Goal: Information Seeking & Learning: Learn about a topic

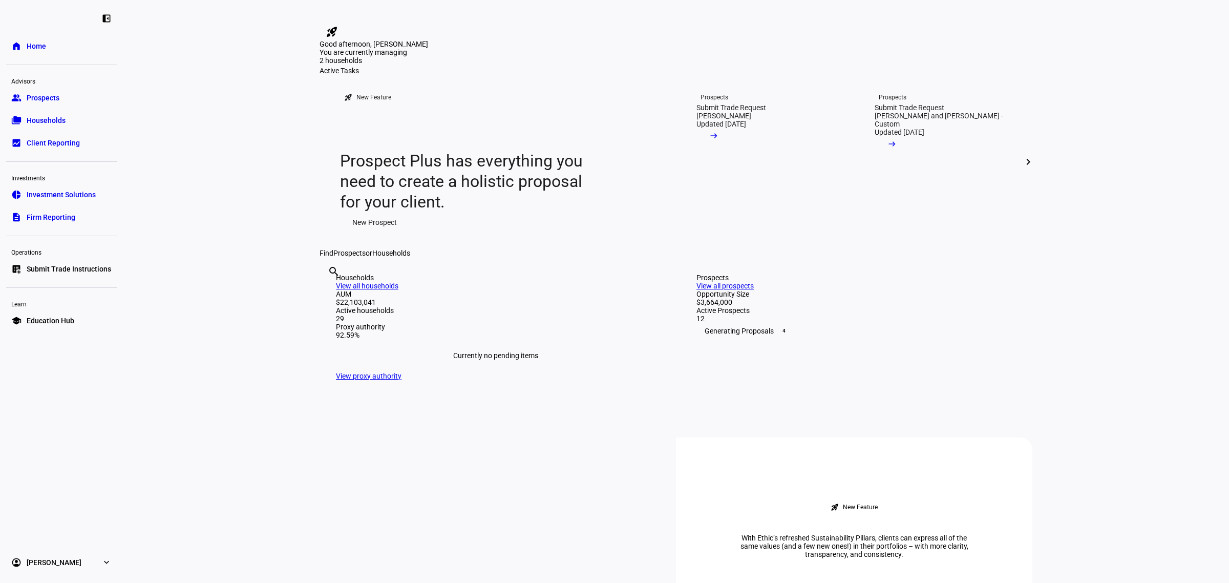
click at [62, 100] on link "group Prospects" at bounding box center [61, 98] width 111 height 20
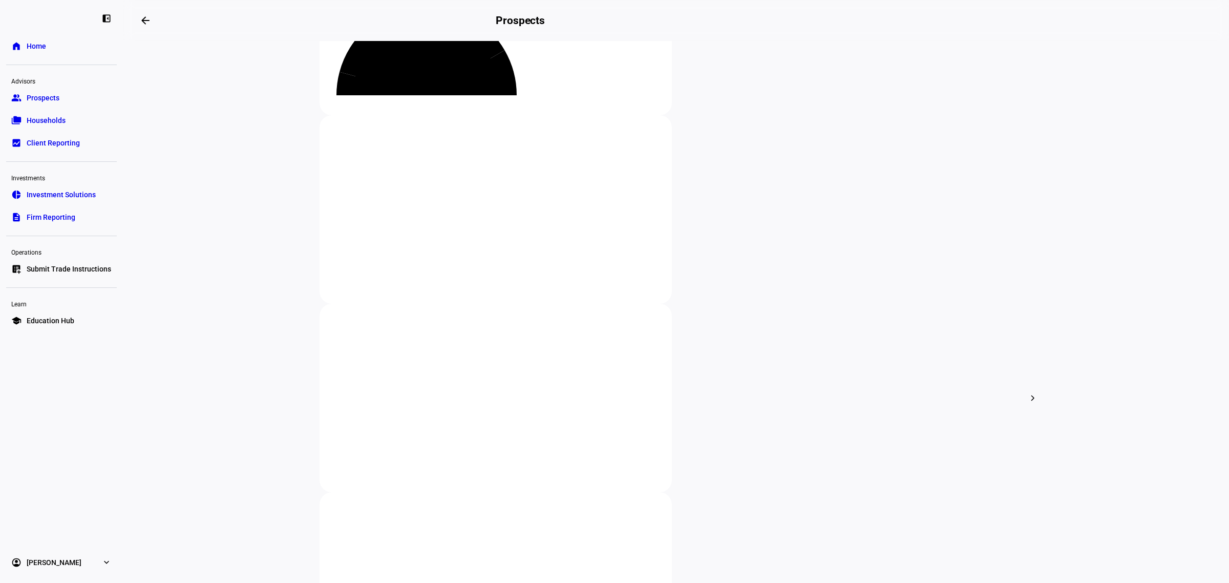
scroll to position [128, 0]
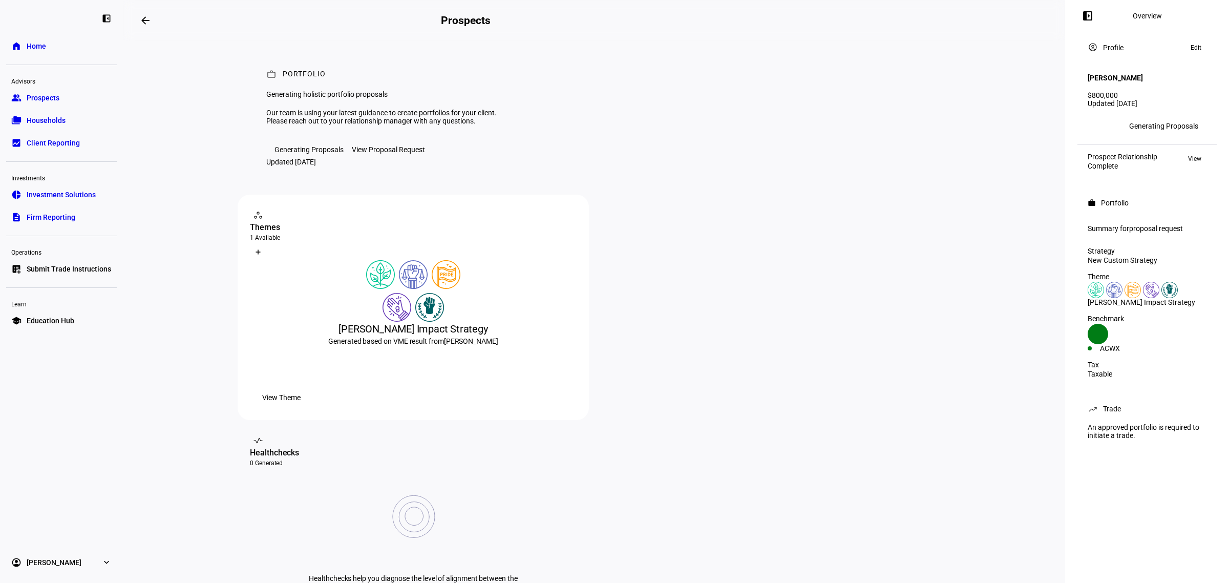
click at [452, 380] on div "[PERSON_NAME] Impact Strategy Generated based on VME result from [PERSON_NAME] …" at bounding box center [413, 333] width 327 height 147
click at [300, 407] on span "View Theme" at bounding box center [281, 397] width 38 height 20
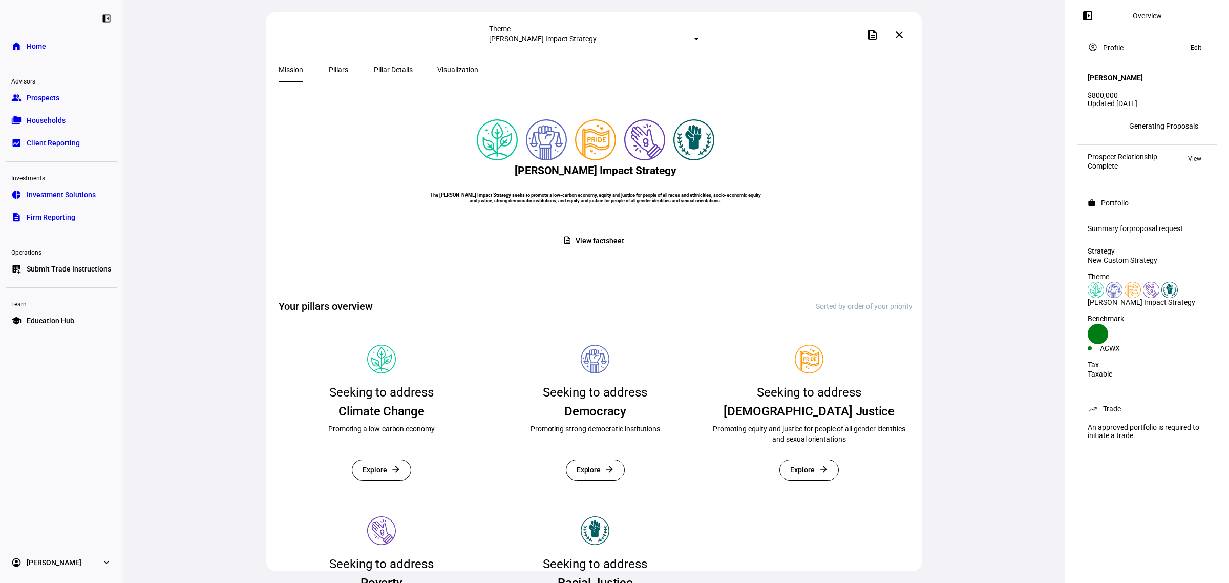
click at [440, 62] on span "Visualization" at bounding box center [457, 69] width 41 height 25
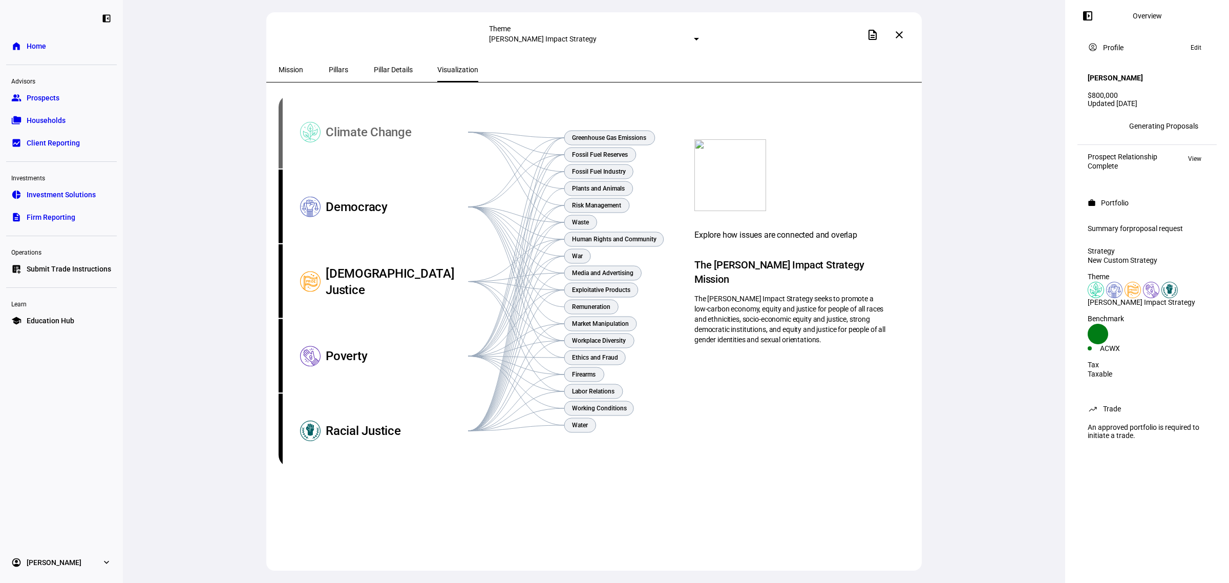
click at [370, 126] on div "Climate Change" at bounding box center [397, 132] width 142 height 75
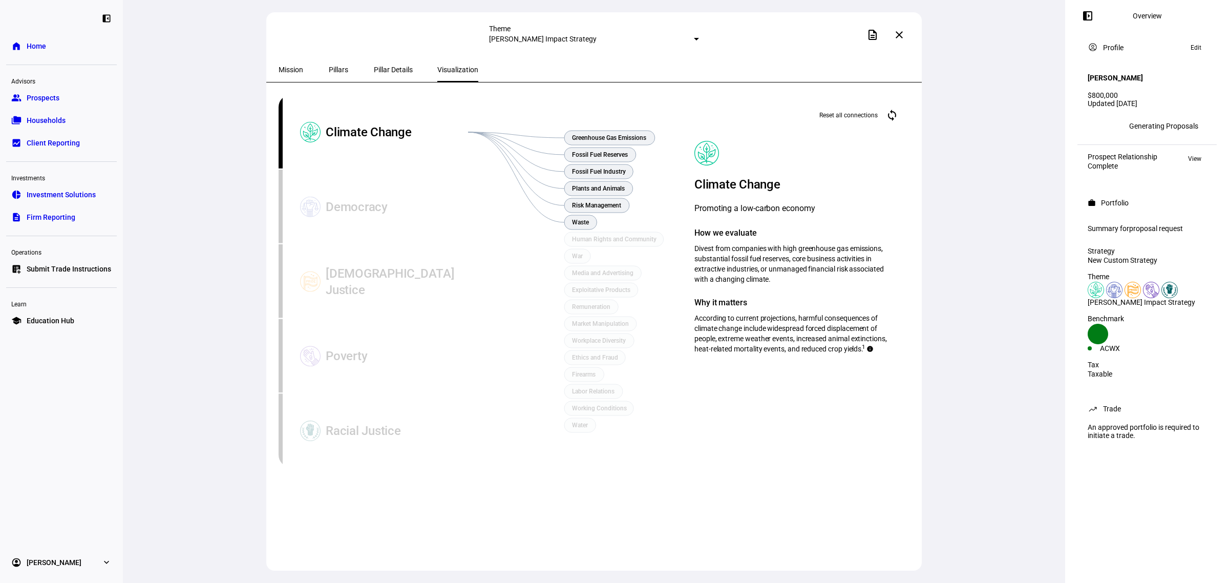
click at [368, 134] on div "Climate Change" at bounding box center [397, 132] width 142 height 75
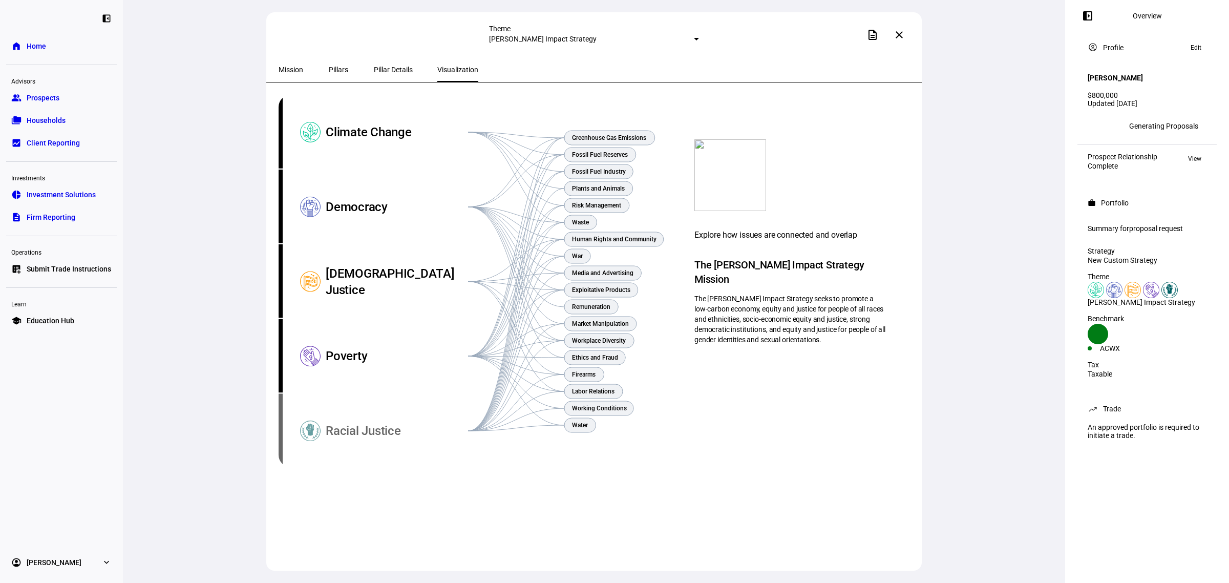
click at [347, 425] on div "Racial Justice" at bounding box center [397, 430] width 142 height 75
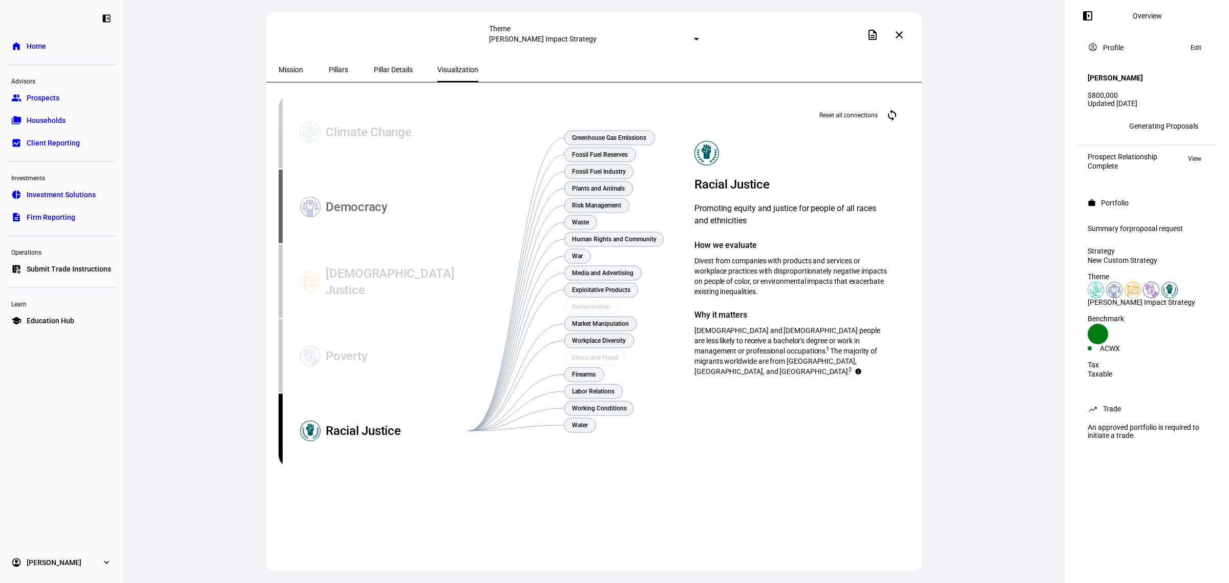
click at [383, 208] on div "Democracy" at bounding box center [397, 206] width 142 height 75
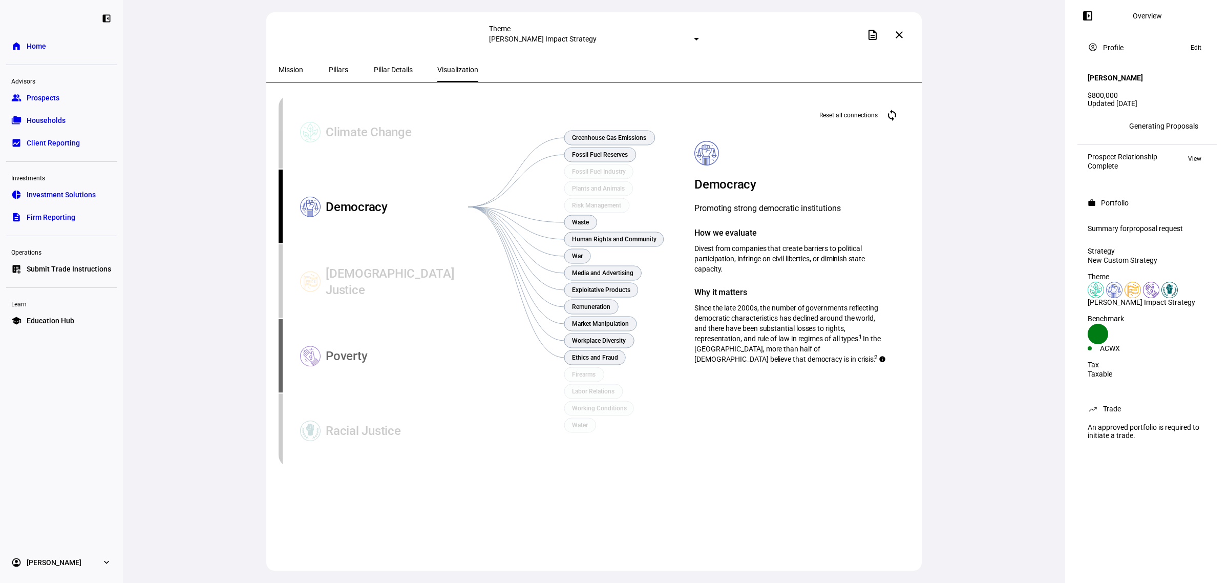
click at [346, 346] on div "Poverty" at bounding box center [397, 355] width 142 height 75
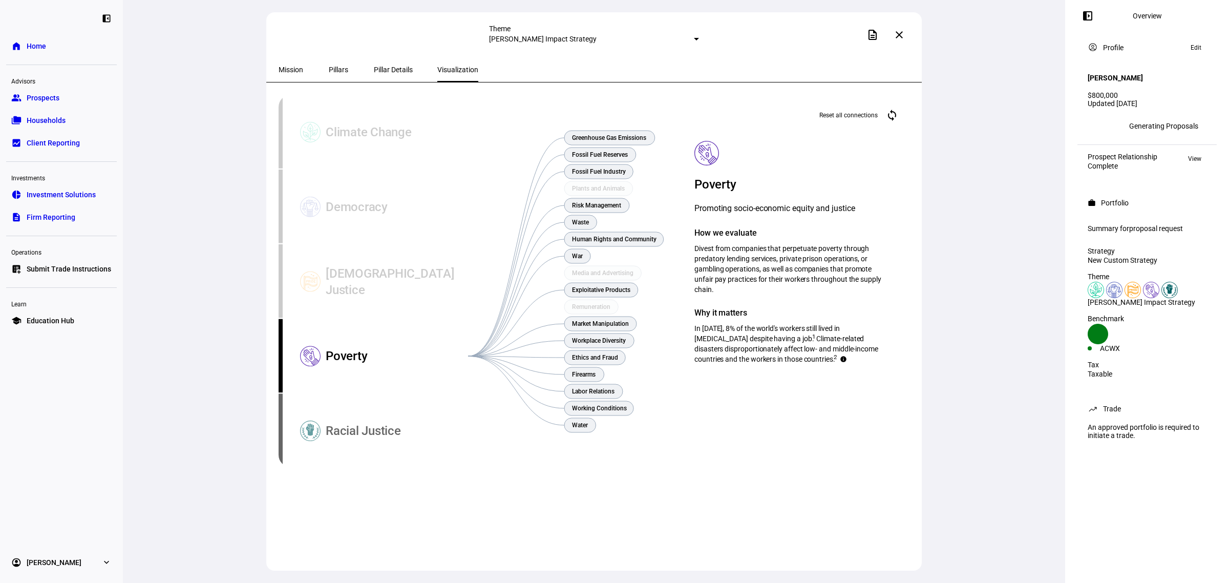
click at [355, 435] on div "Racial Justice" at bounding box center [397, 430] width 142 height 75
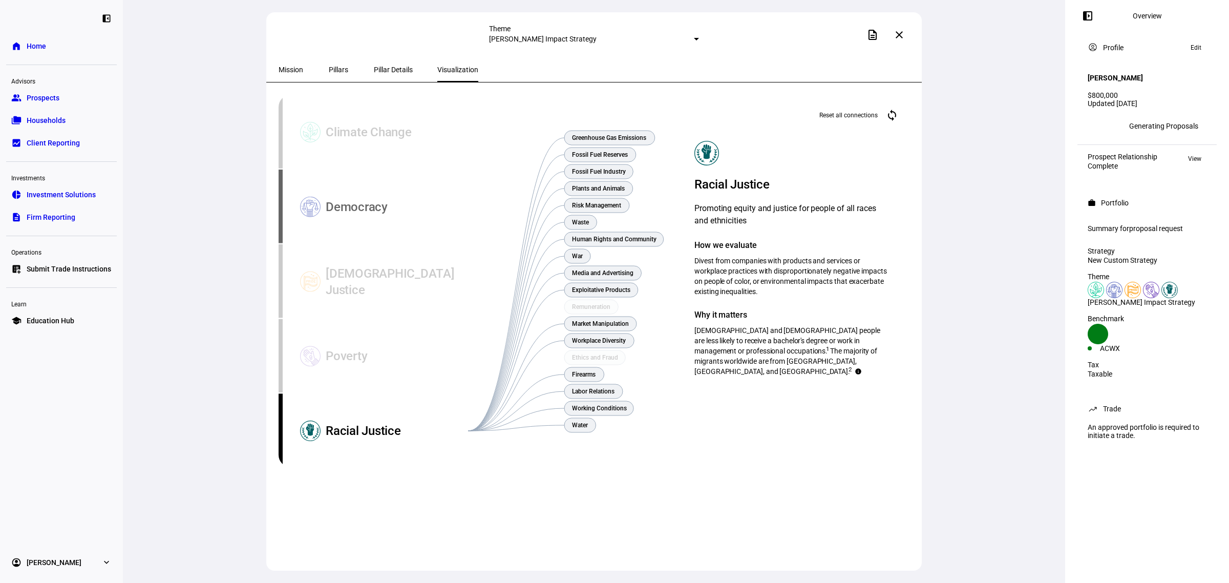
click at [352, 211] on div "Democracy" at bounding box center [397, 206] width 142 height 75
